Goal: Contribute content

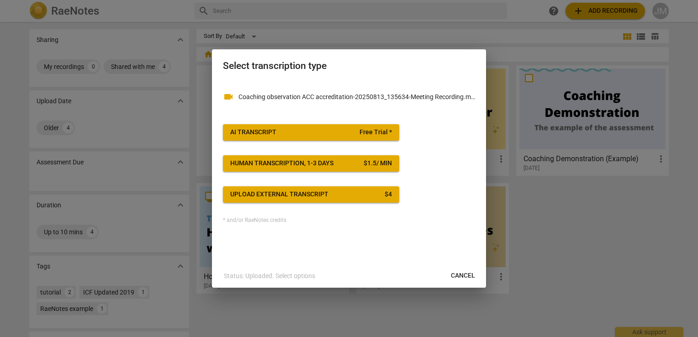
click at [469, 279] on span "Cancel" at bounding box center [463, 275] width 24 height 9
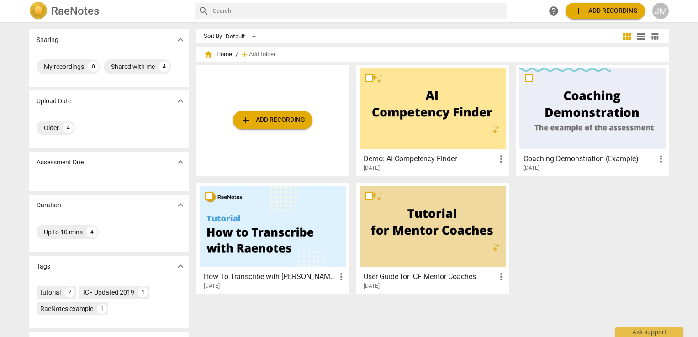
click at [254, 12] on input "text" at bounding box center [358, 11] width 290 height 15
type input "multi"
click at [80, 5] on h2 "RaeNotes" at bounding box center [75, 11] width 48 height 13
click at [41, 14] on img at bounding box center [38, 11] width 18 height 18
click at [221, 53] on span "home Home" at bounding box center [218, 54] width 28 height 9
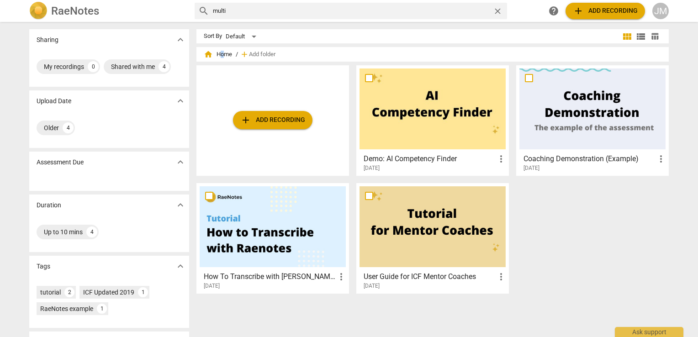
drag, startPoint x: 221, startPoint y: 53, endPoint x: 208, endPoint y: 53, distance: 12.8
click at [208, 53] on span "home" at bounding box center [208, 54] width 9 height 9
click at [205, 54] on span "home" at bounding box center [208, 54] width 9 height 9
click at [271, 123] on span "add Add recording" at bounding box center [272, 120] width 65 height 11
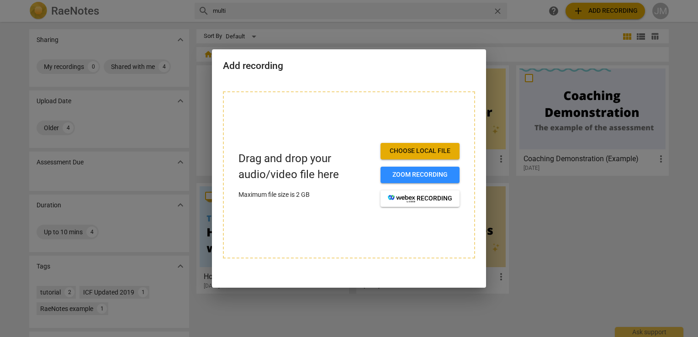
click at [420, 154] on span "Choose local file" at bounding box center [420, 151] width 64 height 9
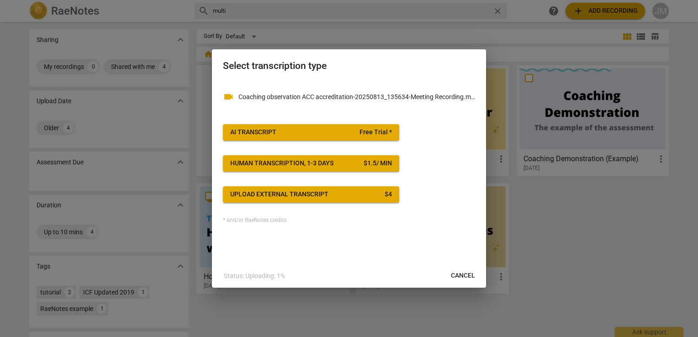
click at [349, 134] on span "AI Transcript Free Trial *" at bounding box center [311, 132] width 162 height 9
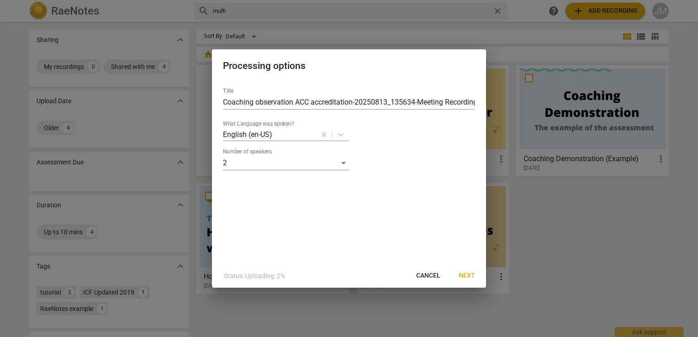
click at [459, 277] on span "Next" at bounding box center [466, 275] width 16 height 9
